Goal: Task Accomplishment & Management: Complete application form

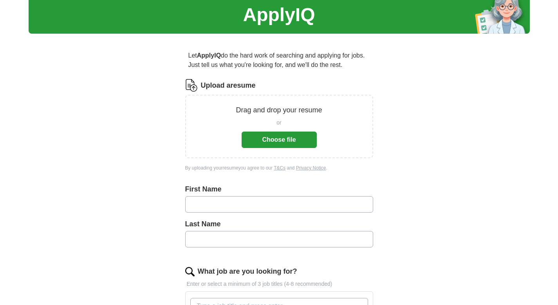
scroll to position [32, 0]
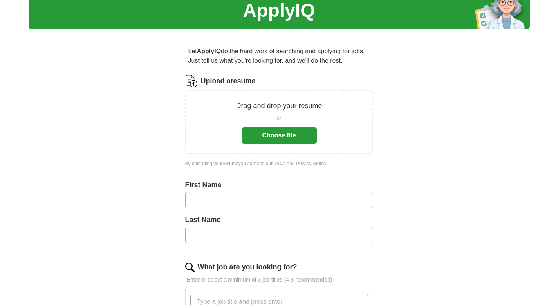
click at [277, 134] on button "Choose file" at bounding box center [279, 135] width 75 height 16
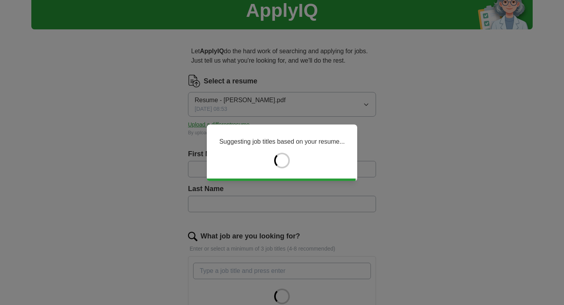
type input "***"
type input "*****"
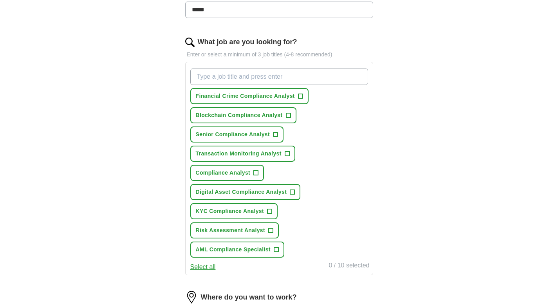
scroll to position [222, 0]
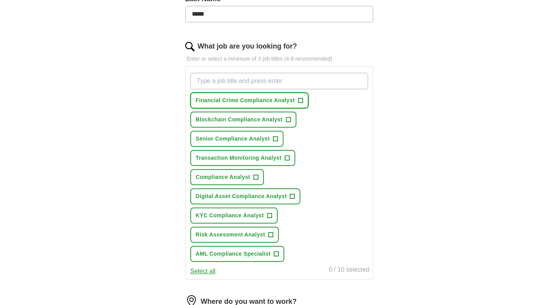
click at [299, 103] on span "+" at bounding box center [300, 100] width 5 height 6
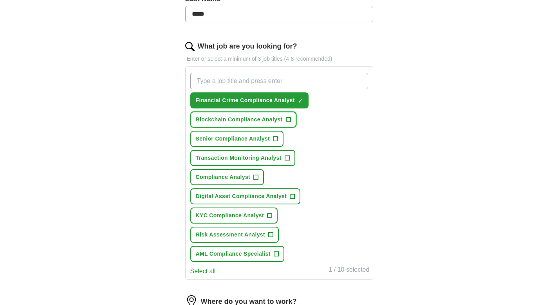
click at [287, 119] on span "+" at bounding box center [288, 120] width 5 height 6
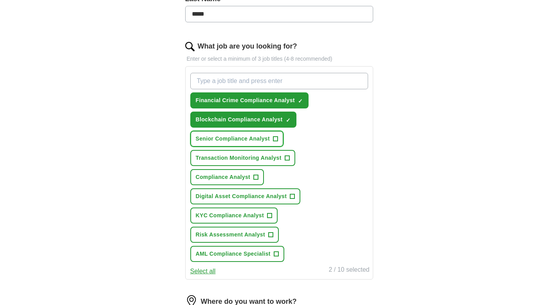
click at [278, 139] on button "Senior Compliance Analyst +" at bounding box center [237, 139] width 94 height 16
click at [286, 157] on span "+" at bounding box center [287, 158] width 5 height 6
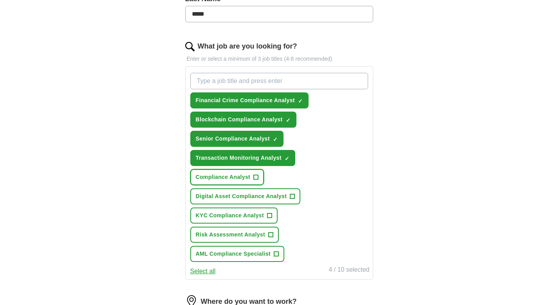
click at [258, 173] on button "Compliance Analyst +" at bounding box center [227, 177] width 74 height 16
click at [293, 195] on span "+" at bounding box center [292, 196] width 5 height 6
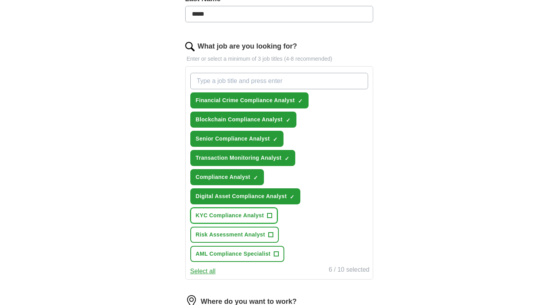
click at [270, 216] on span "+" at bounding box center [269, 216] width 5 height 6
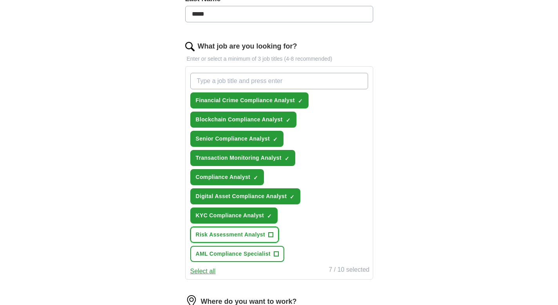
click at [271, 236] on span "+" at bounding box center [270, 235] width 5 height 6
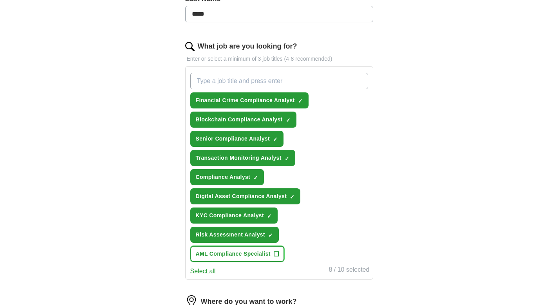
click at [274, 255] on span "+" at bounding box center [276, 254] width 5 height 6
click at [211, 272] on button "Deselect all" at bounding box center [206, 271] width 32 height 9
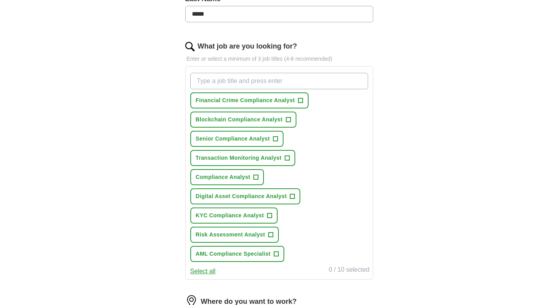
click at [211, 272] on button "Select all" at bounding box center [202, 271] width 25 height 9
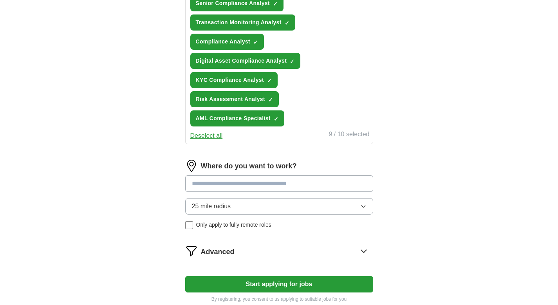
scroll to position [363, 0]
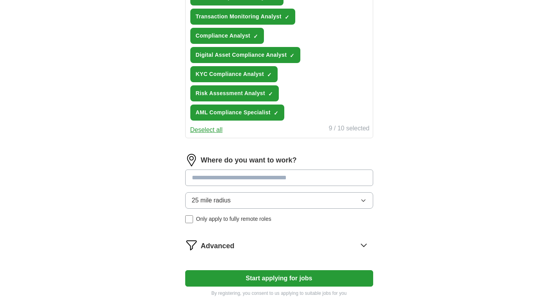
click at [276, 178] on input at bounding box center [279, 177] width 188 height 16
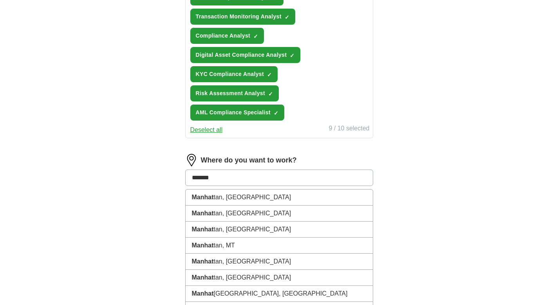
type input "********"
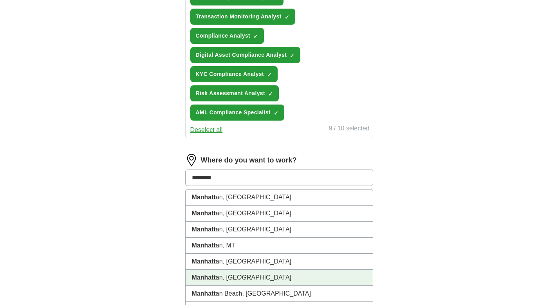
click at [242, 273] on li "Manhatt an, [GEOGRAPHIC_DATA]" at bounding box center [279, 278] width 187 height 16
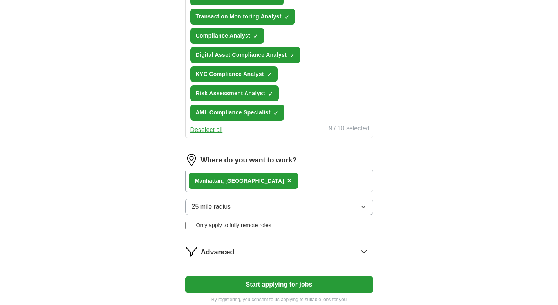
click at [257, 207] on button "25 mile radius" at bounding box center [279, 206] width 188 height 16
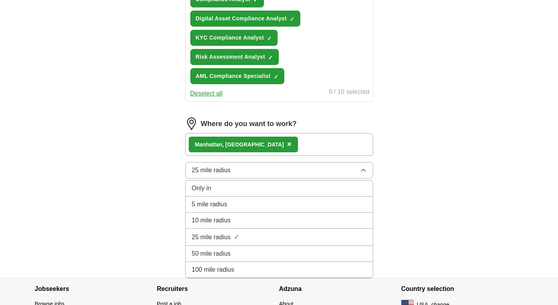
scroll to position [402, 0]
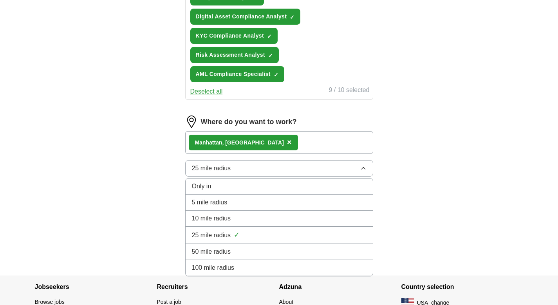
click at [230, 268] on span "100 mile radius" at bounding box center [213, 267] width 43 height 9
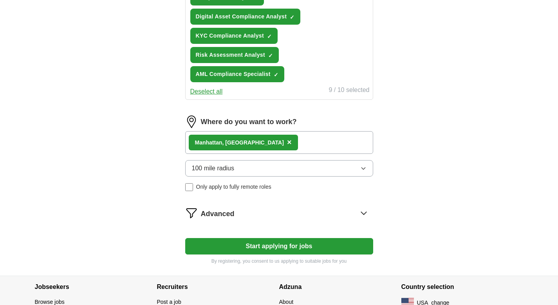
click at [238, 245] on button "Start applying for jobs" at bounding box center [279, 246] width 188 height 16
select select "**"
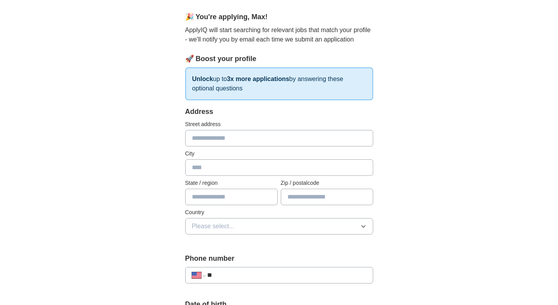
scroll to position [150, 0]
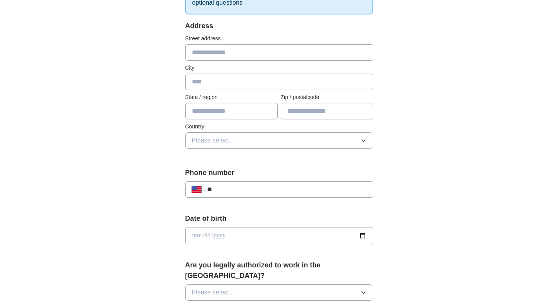
click at [247, 193] on input "**" at bounding box center [286, 189] width 159 height 9
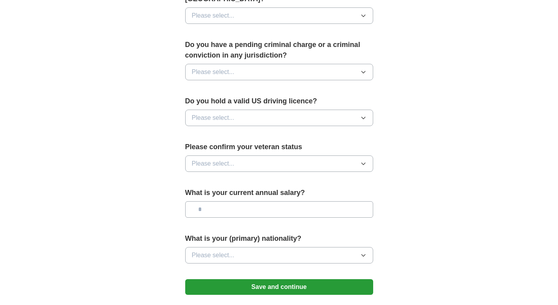
scroll to position [500, 0]
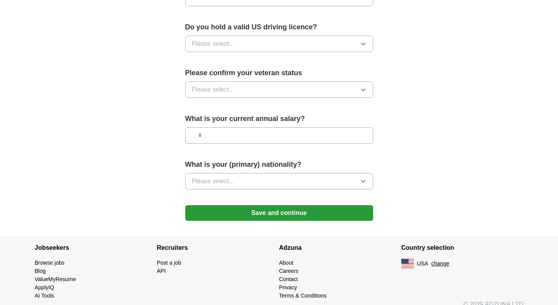
click at [252, 205] on button "Save and continue" at bounding box center [279, 213] width 188 height 16
